Goal: Complete application form

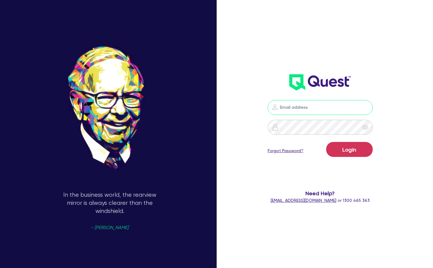
type input "[PERSON_NAME][EMAIL_ADDRESS][PERSON_NAME][DOMAIN_NAME]"
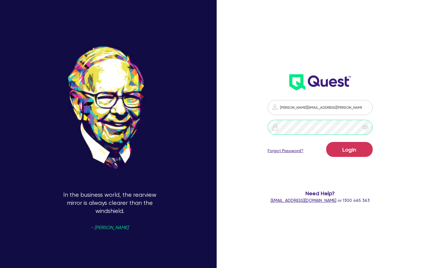
click at [349, 150] on button "Login" at bounding box center [349, 149] width 46 height 15
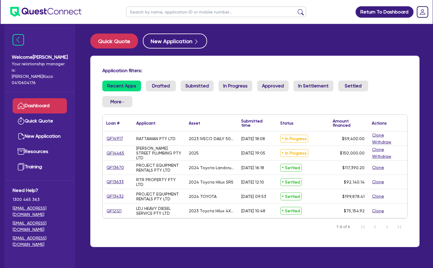
click at [111, 139] on link "QF14917" at bounding box center [114, 138] width 17 height 7
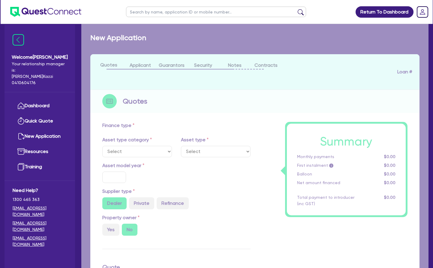
select select "CARS_AND_LIGHT_TRUCKS"
type input "2023"
radio input "false"
radio input "true"
type input "66,000"
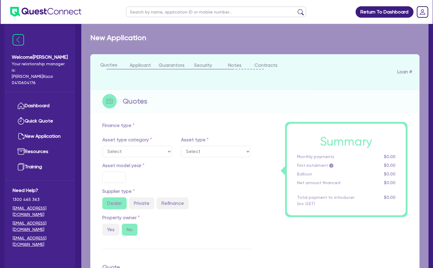
type input "6,600"
type input "4"
type input "2,376"
type input "10.49"
select select "VANS_AND_UTES"
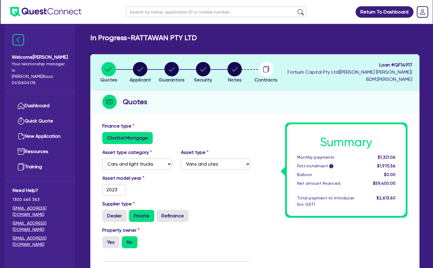
click at [236, 69] on circle "button" at bounding box center [234, 69] width 14 height 14
select select "Other"
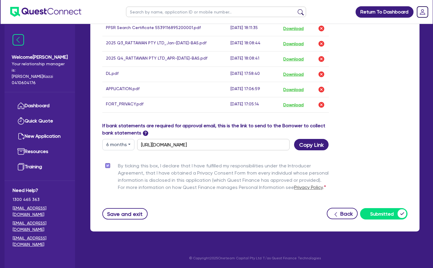
scroll to position [391, 0]
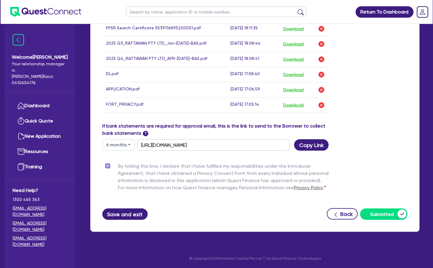
click at [123, 214] on button "Save and exit" at bounding box center [124, 214] width 45 height 11
